Goal: Information Seeking & Learning: Learn about a topic

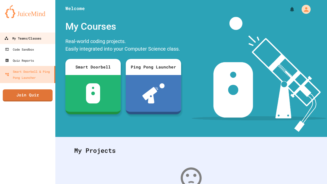
click at [28, 34] on link "My Teams/Classes" at bounding box center [27, 37] width 57 height 11
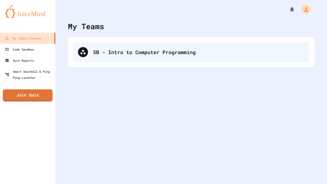
click at [85, 51] on icon at bounding box center [83, 52] width 6 height 6
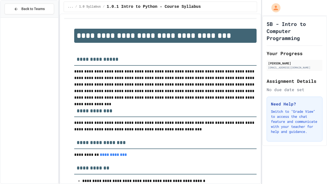
scroll to position [460, 0]
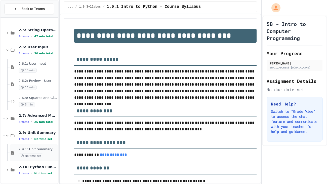
click at [43, 160] on div "2.9.1: Unit Summary No time set" at bounding box center [34, 152] width 49 height 17
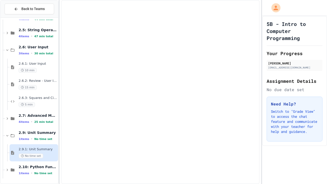
scroll to position [453, 0]
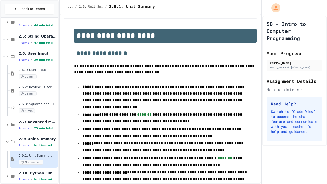
click at [48, 157] on div "2.9.1: Unit Summary No time set" at bounding box center [38, 158] width 38 height 11
click at [43, 169] on div "2.10: Python Fundamentals Study Guide 1 items • No time set" at bounding box center [31, 175] width 53 height 17
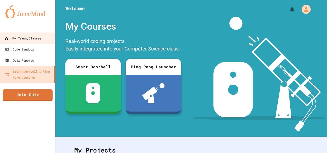
click at [46, 41] on link "My Teams/Classes" at bounding box center [27, 37] width 57 height 11
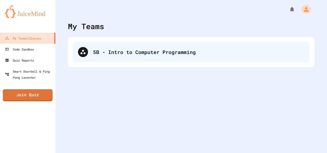
click at [172, 49] on div "5B - Intro to Computer Programming" at bounding box center [198, 52] width 211 height 8
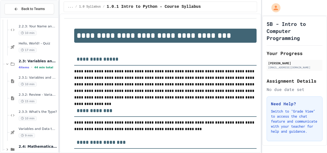
scroll to position [327, 0]
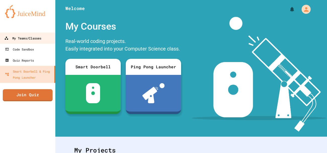
click at [42, 42] on link "My Teams/Classes" at bounding box center [27, 37] width 57 height 11
click at [39, 37] on div "My Teams/Classes" at bounding box center [22, 38] width 37 height 6
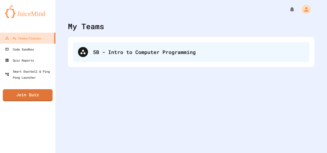
click at [108, 58] on div "5B - Intro to Computer Programming" at bounding box center [191, 52] width 236 height 20
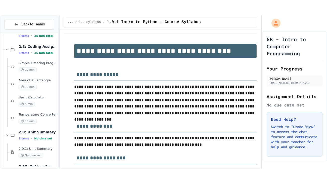
scroll to position [515, 0]
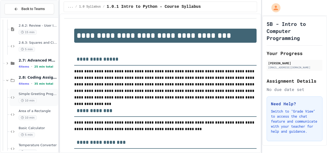
click at [53, 98] on div "10 min" at bounding box center [38, 100] width 38 height 5
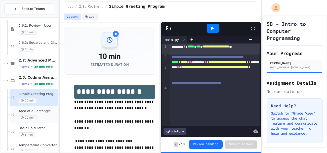
click at [33, 109] on span "Area of a Rectangle" at bounding box center [38, 111] width 38 height 4
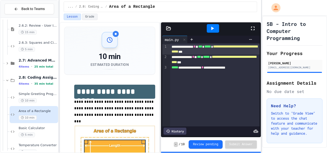
click at [44, 110] on span "Area of a Rectangle" at bounding box center [38, 111] width 38 height 4
click at [34, 138] on div "Basic Calculator 5 min" at bounding box center [34, 131] width 49 height 17
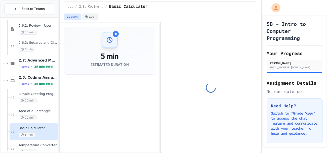
click at [42, 99] on div "10 min" at bounding box center [38, 100] width 38 height 5
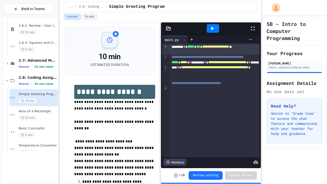
click at [209, 28] on icon at bounding box center [212, 28] width 6 height 6
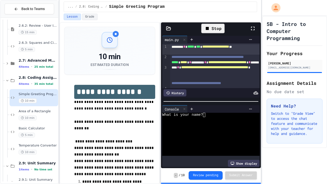
click at [205, 113] on textarea "Terminal input" at bounding box center [206, 115] width 2 height 4
type textarea "*"
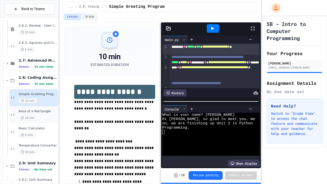
click at [37, 113] on span "Area of a Rectangle" at bounding box center [38, 111] width 38 height 4
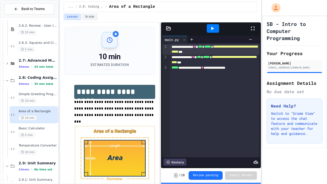
click at [213, 32] on div at bounding box center [213, 28] width 12 height 9
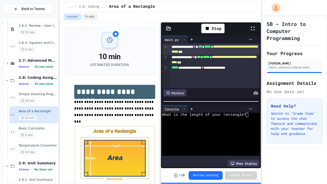
click at [249, 114] on textarea "Terminal input" at bounding box center [249, 115] width 2 height 4
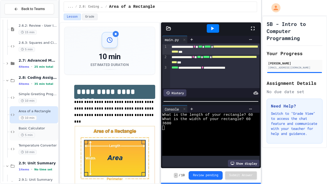
click at [41, 133] on div "5 min" at bounding box center [38, 134] width 38 height 5
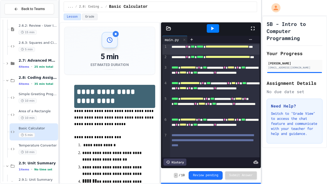
click at [219, 39] on div at bounding box center [225, 39] width 59 height 4
click at [213, 32] on div at bounding box center [213, 28] width 12 height 9
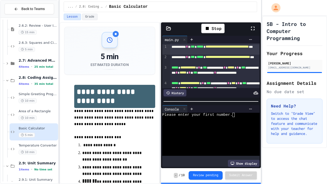
click at [236, 114] on textarea "Terminal input" at bounding box center [235, 115] width 2 height 4
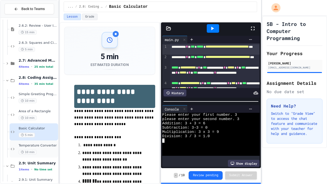
click at [49, 150] on div "10 min" at bounding box center [38, 152] width 38 height 5
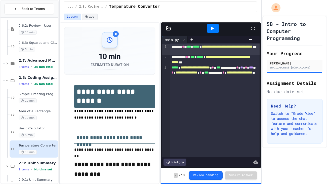
click at [211, 30] on icon at bounding box center [212, 28] width 6 height 6
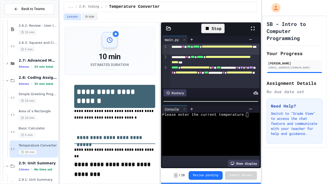
click at [249, 114] on textarea "Terminal input" at bounding box center [249, 115] width 2 height 4
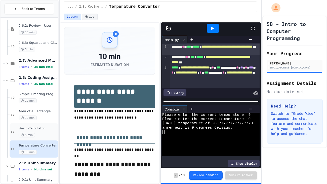
click at [30, 126] on span "Basic Calculator" at bounding box center [38, 128] width 38 height 4
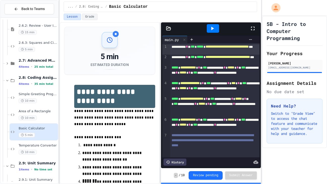
click at [214, 29] on icon at bounding box center [212, 28] width 6 height 6
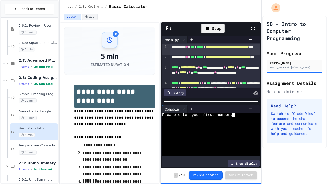
click at [235, 115] on textarea "Terminal input" at bounding box center [235, 115] width 2 height 4
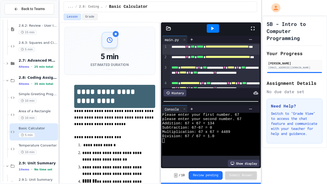
click at [237, 107] on div at bounding box center [225, 109] width 59 height 4
click at [244, 63] on div "**********" at bounding box center [214, 60] width 89 height 10
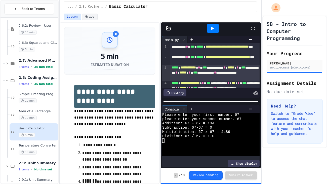
click at [114, 129] on p at bounding box center [114, 130] width 81 height 7
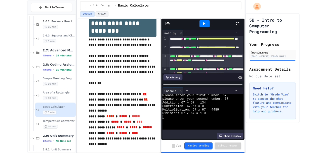
scroll to position [190, 0]
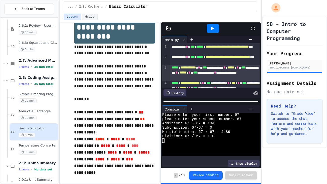
click at [163, 81] on div "4" at bounding box center [164, 89] width 5 height 16
